Goal: Complete application form

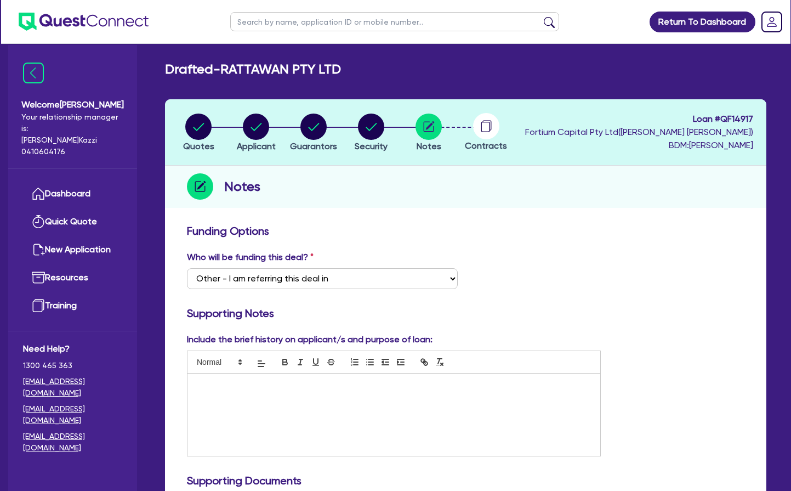
select select "Other"
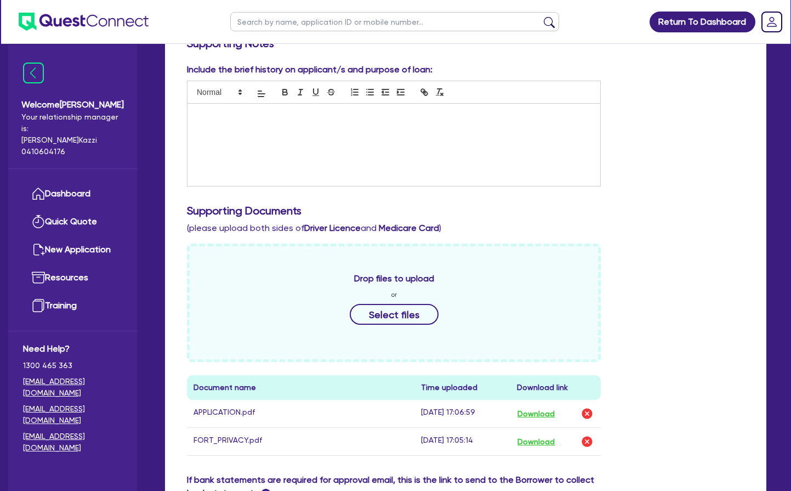
scroll to position [268, 0]
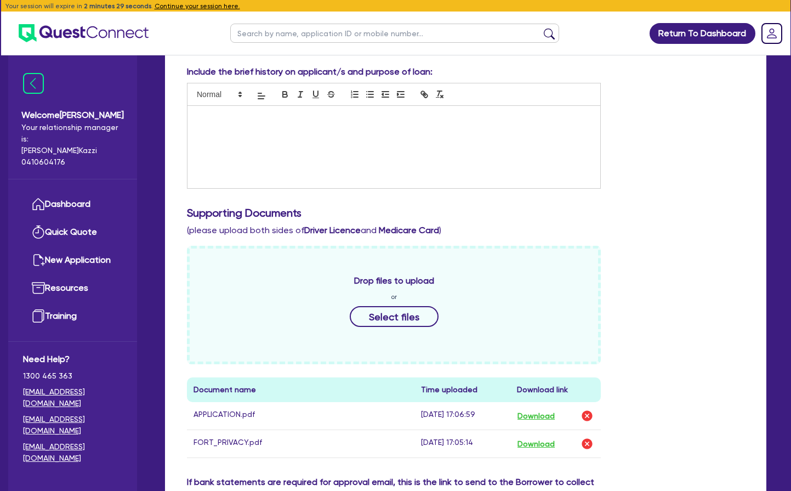
click at [623, 219] on h3 "Supporting Documents" at bounding box center [466, 212] width 558 height 13
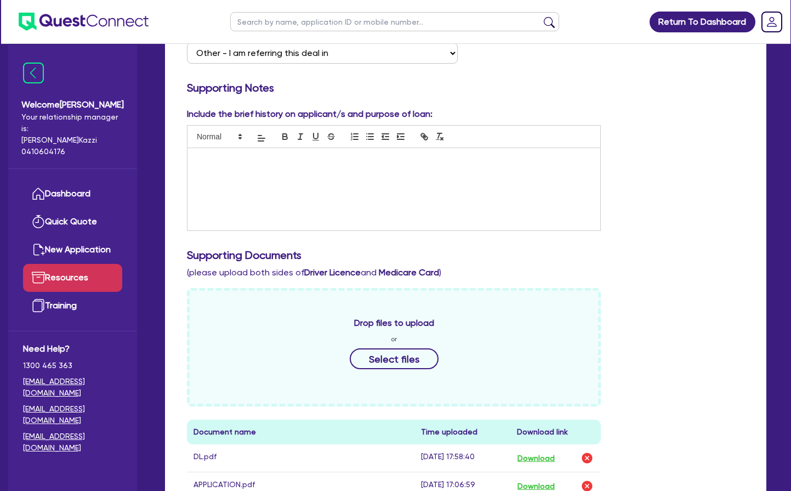
scroll to position [225, 0]
click at [206, 158] on p at bounding box center [394, 160] width 396 height 10
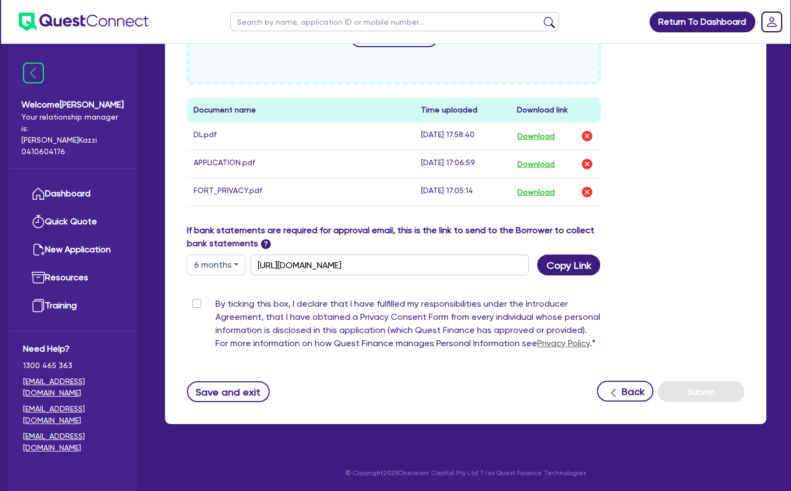
scroll to position [548, 1]
click at [215, 302] on label "By ticking this box, I declare that I have fulfilled my responsibilities under …" at bounding box center [407, 325] width 385 height 57
click at [196, 302] on input "By ticking this box, I declare that I have fulfilled my responsibilities under …" at bounding box center [191, 302] width 9 height 10
checkbox input "true"
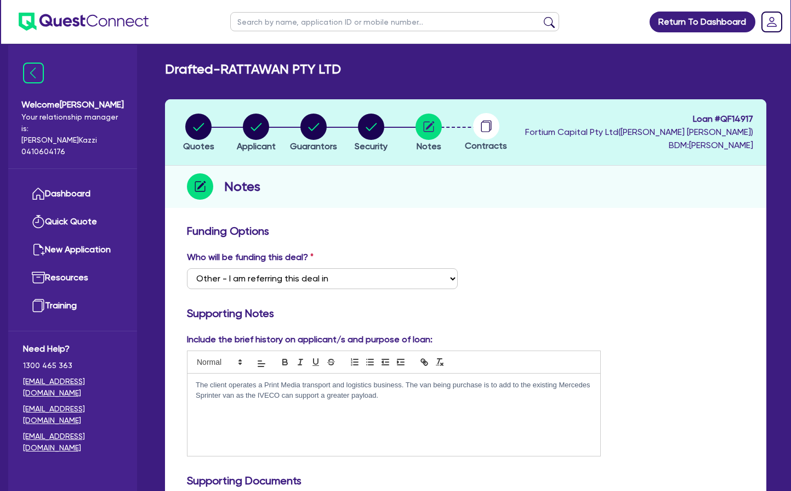
scroll to position [0, 0]
click at [388, 393] on p "The client operates a Print Media transport and logistics business. The van bei…" at bounding box center [394, 390] width 396 height 20
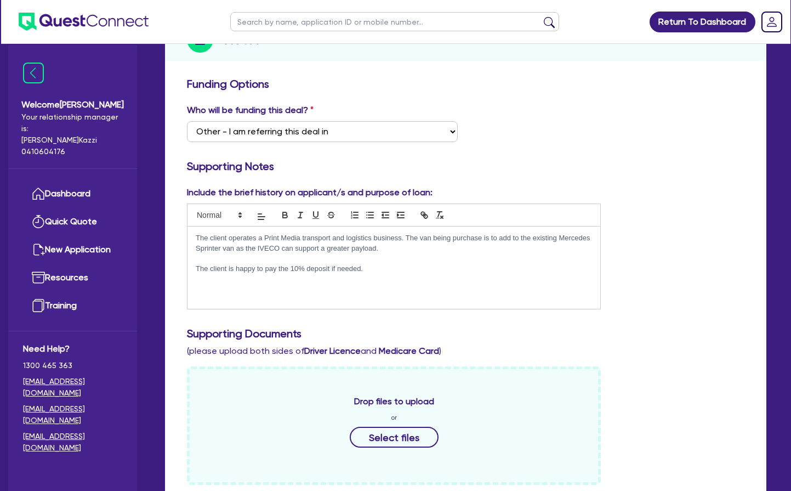
scroll to position [139, 0]
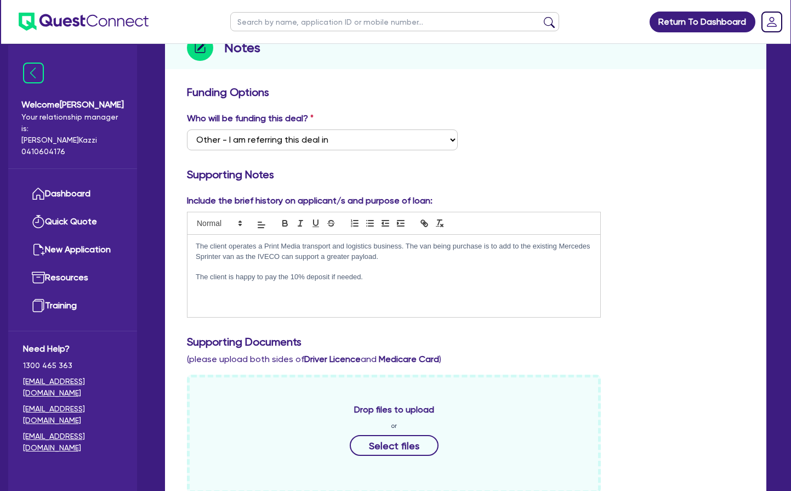
click at [196, 275] on p "The client is happy to pay the 10% deposit if needed." at bounding box center [394, 277] width 396 height 10
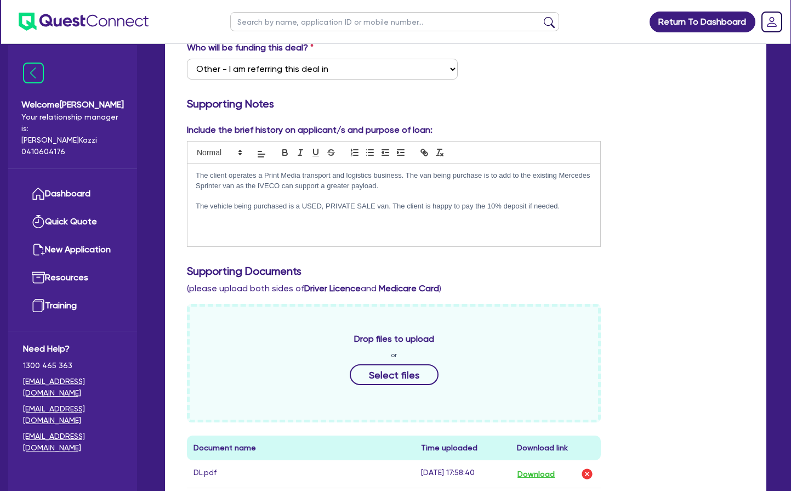
scroll to position [206, 0]
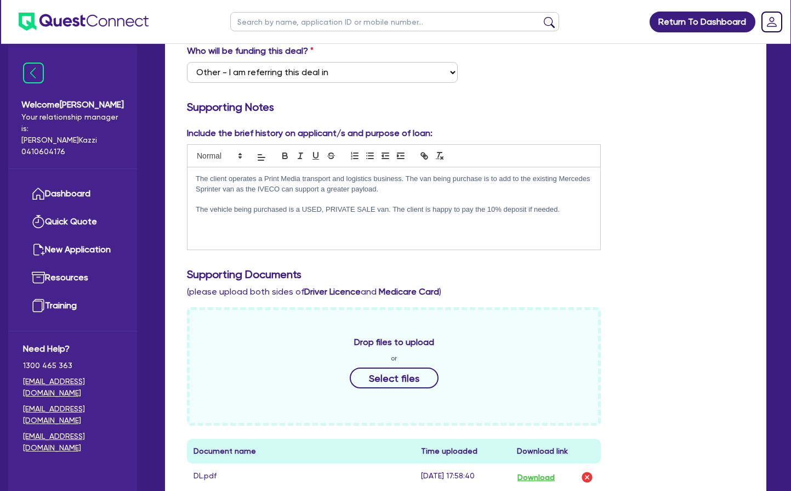
click at [216, 226] on div "The client operates a Print Media transport and logistics business. The van bei…" at bounding box center [394, 208] width 413 height 82
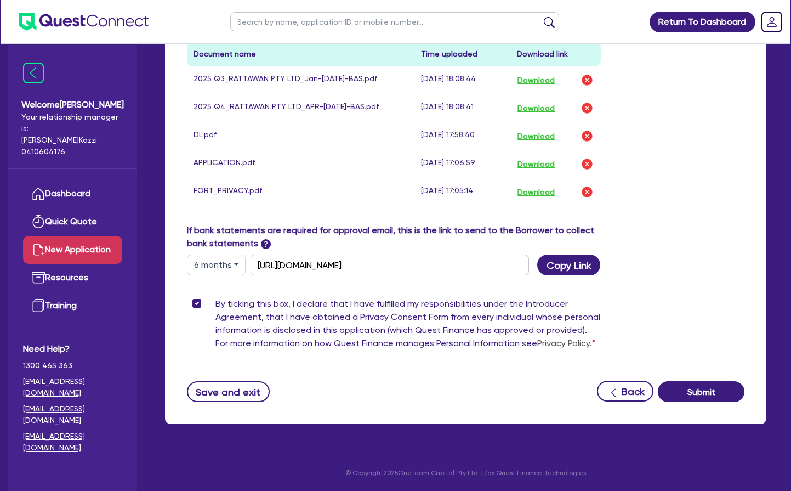
scroll to position [604, 0]
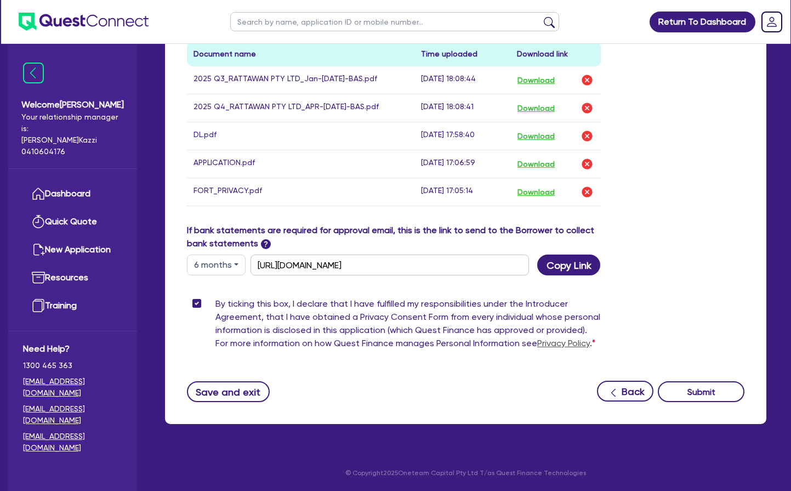
click at [701, 391] on button "Submit" at bounding box center [701, 391] width 87 height 21
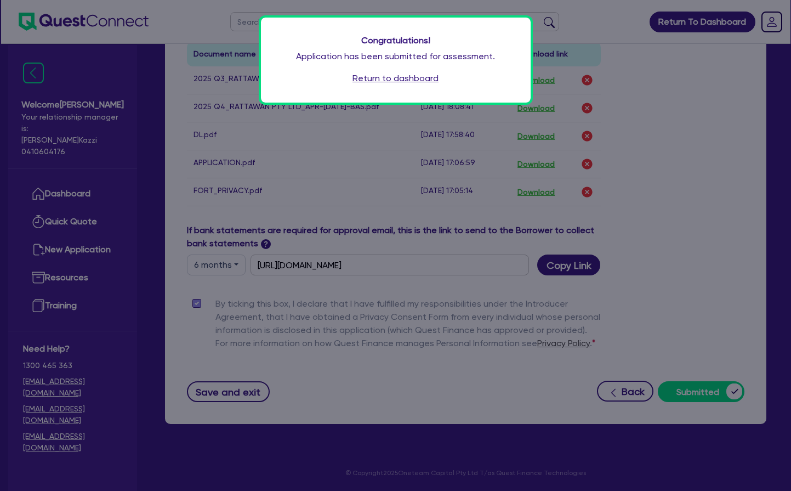
click at [412, 78] on link "Return to dashboard" at bounding box center [396, 78] width 86 height 13
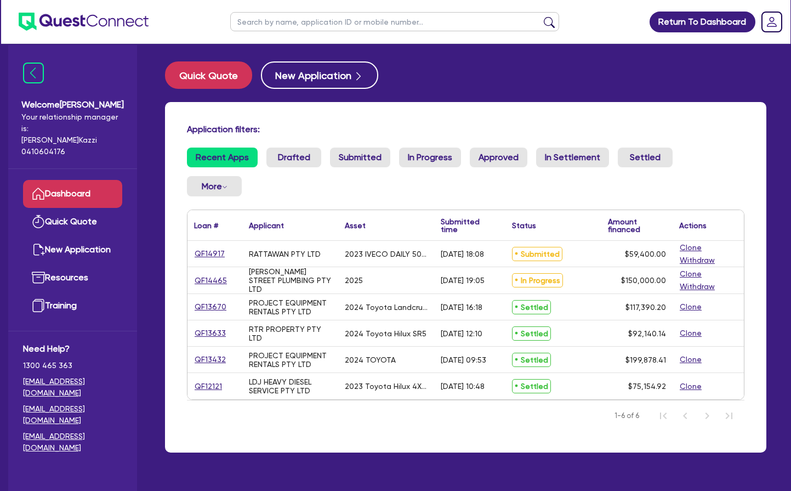
click at [215, 253] on link "QF14917" at bounding box center [209, 253] width 31 height 13
select select "CARS_AND_LIGHT_TRUCKS"
select select "VANS_AND_UTES"
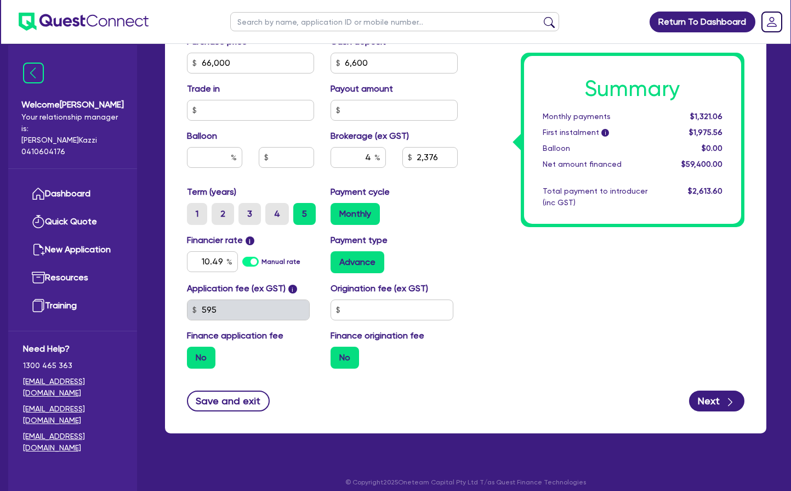
scroll to position [495, 0]
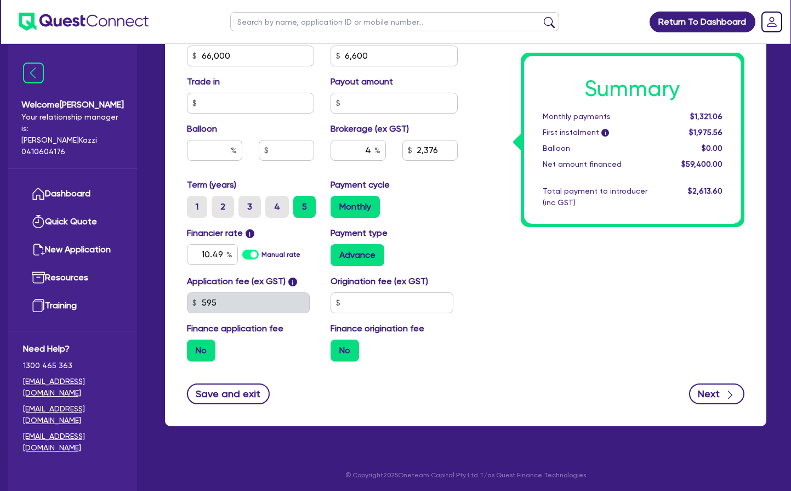
click at [714, 393] on button "Next" at bounding box center [716, 393] width 55 height 21
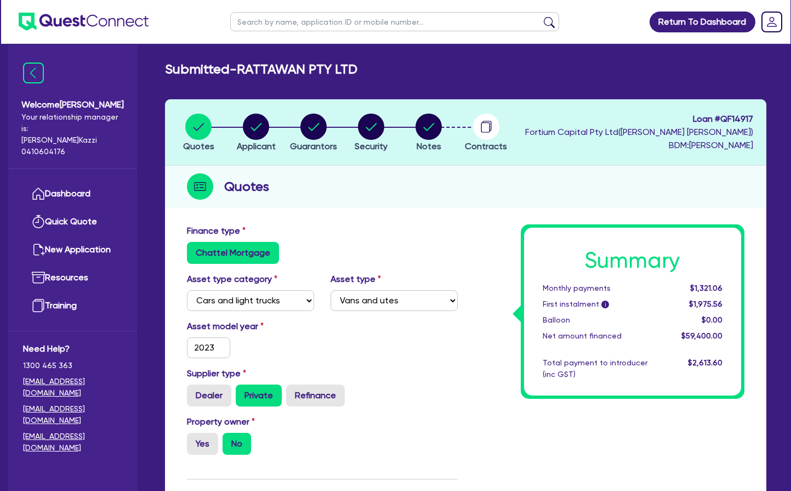
select select "COMPANY"
select select "TRANSPORT_WAREHOUSING"
select select "POSTAL_DELIVERY"
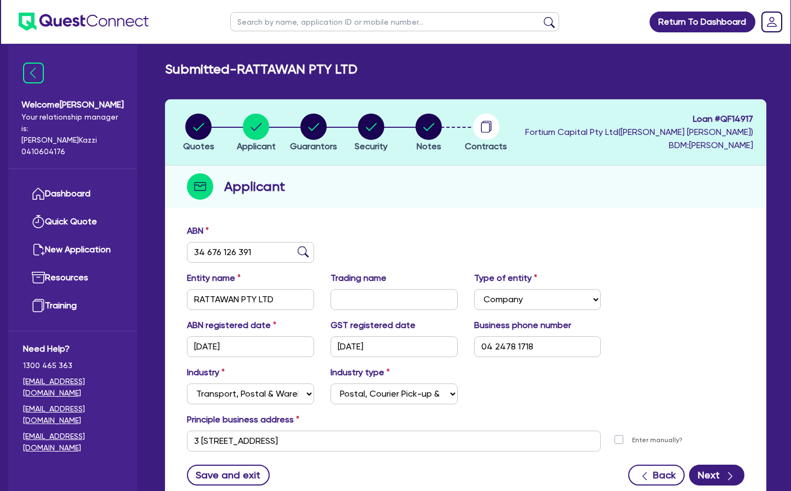
click at [432, 126] on circle "button" at bounding box center [429, 127] width 26 height 26
select select "Other"
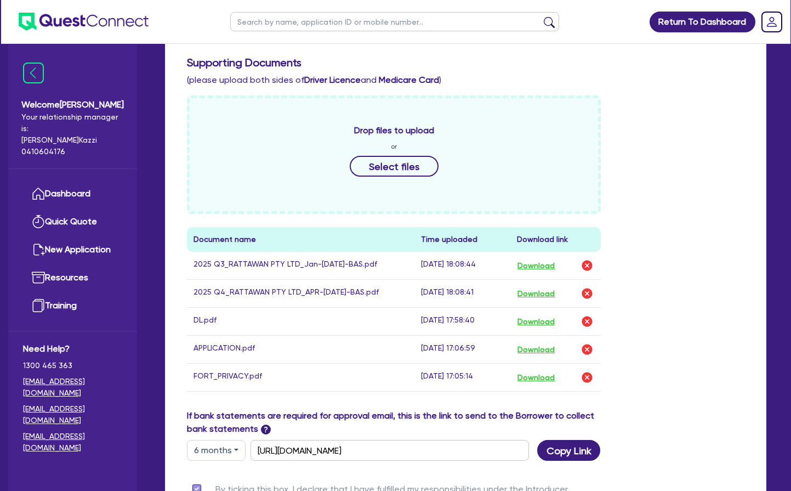
scroll to position [421, 0]
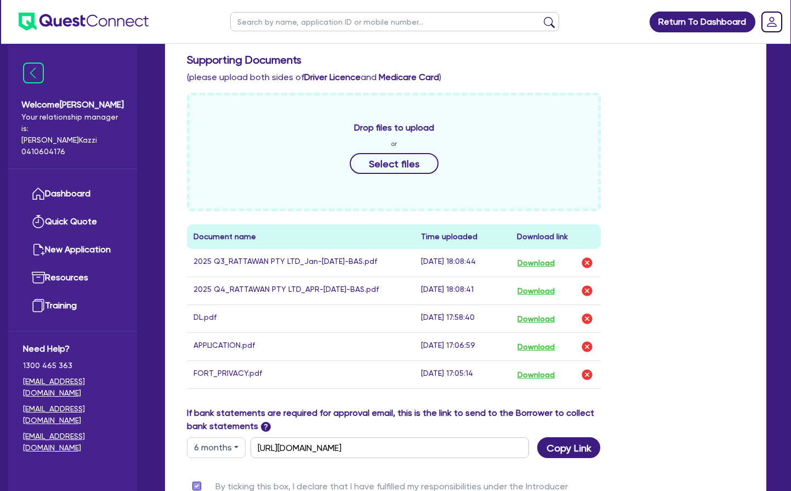
click at [650, 213] on div "Drop files to upload or Select files Document name Time uploaded Download link …" at bounding box center [466, 250] width 574 height 314
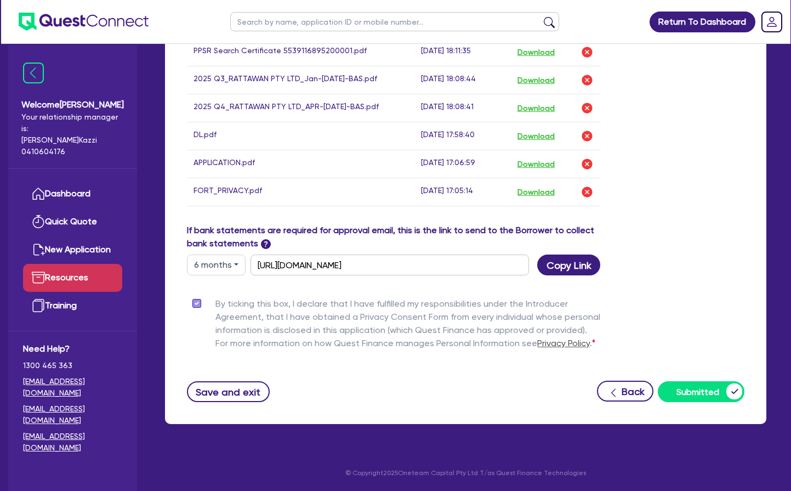
scroll to position [631, 0]
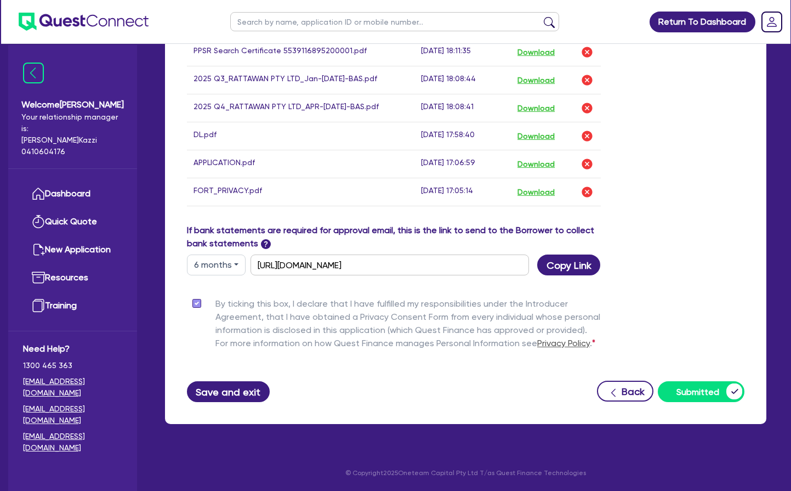
click at [226, 390] on button "Save and exit" at bounding box center [228, 391] width 83 height 21
